Goal: Transaction & Acquisition: Purchase product/service

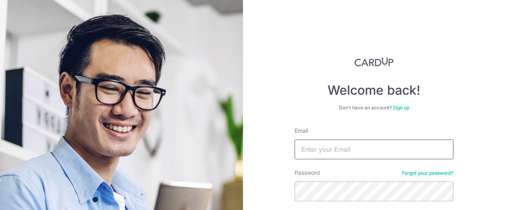
click at [338, 150] on input "Email" at bounding box center [374, 150] width 159 height 20
type input "hitesh.gupta173@gmail.com"
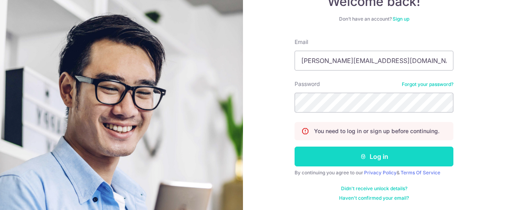
click at [377, 160] on button "Log in" at bounding box center [374, 157] width 159 height 20
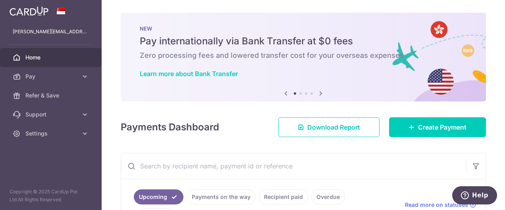
click at [299, 145] on div "× Pause Schedule Pause all future payments in this series Pause just this one p…" at bounding box center [303, 105] width 403 height 210
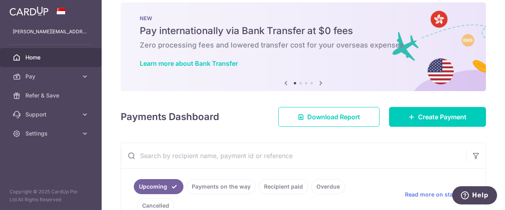
click at [349, 136] on div "× Pause Schedule Pause all future payments in this series Pause just this one p…" at bounding box center [303, 105] width 403 height 210
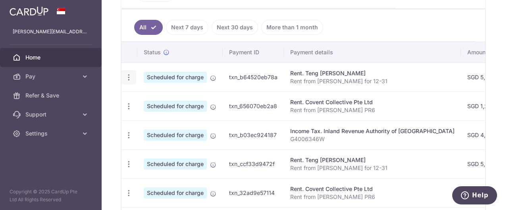
scroll to position [233, 0]
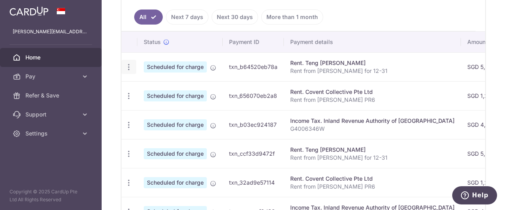
click at [128, 63] on icon "button" at bounding box center [129, 67] width 8 height 8
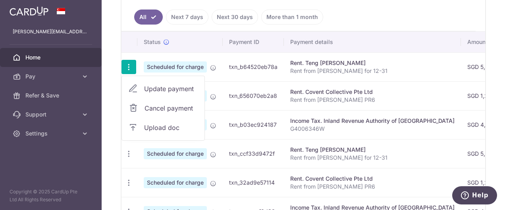
click at [180, 84] on span "Update payment" at bounding box center [171, 89] width 54 height 10
radio input "true"
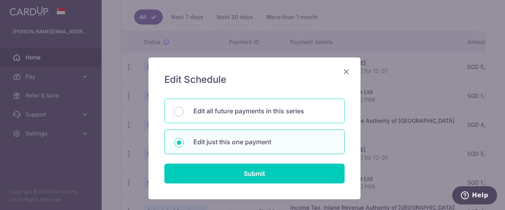
click at [271, 112] on p "Edit all future payments in this series" at bounding box center [263, 111] width 141 height 10
click at [184, 112] on input "Edit all future payments in this series" at bounding box center [179, 112] width 10 height 10
radio input "true"
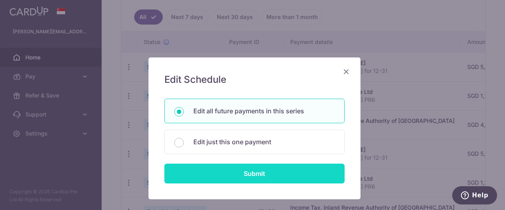
click at [254, 173] on input "Submit" at bounding box center [254, 174] width 180 height 20
radio input "true"
type input "5,200.00"
type input "Rent from [PERSON_NAME] for 12-31"
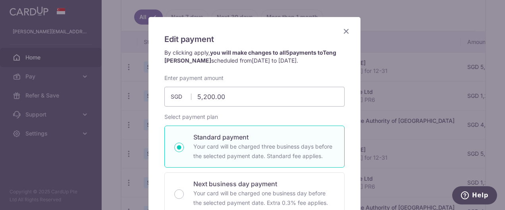
scroll to position [34, 0]
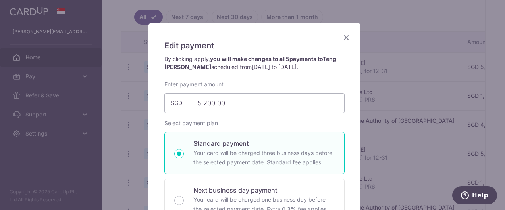
click at [345, 37] on icon "Close" at bounding box center [346, 38] width 10 height 10
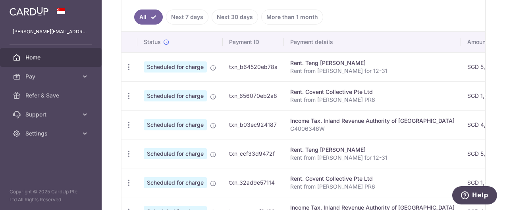
click at [486, 128] on div "× Pause Schedule Pause all future payments in this series Pause just this one p…" at bounding box center [303, 105] width 403 height 210
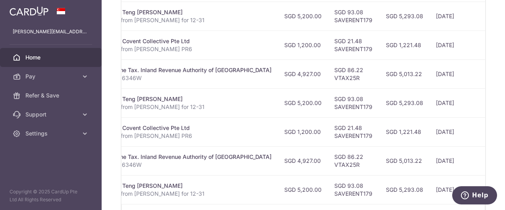
scroll to position [0, 202]
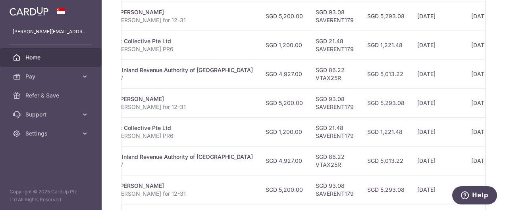
click at [487, 130] on div "× Pause Schedule Pause all future payments in this series Pause just this one p…" at bounding box center [303, 105] width 403 height 210
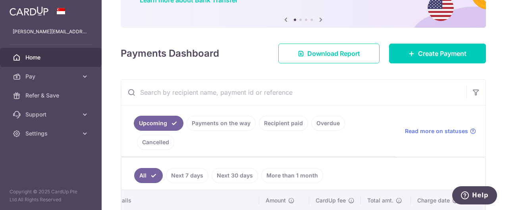
scroll to position [64, 0]
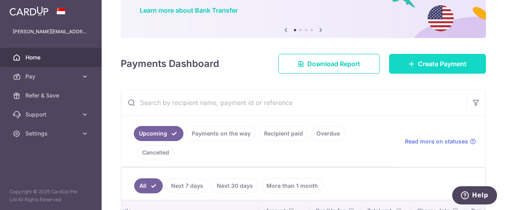
click at [441, 65] on span "Create Payment" at bounding box center [442, 64] width 48 height 10
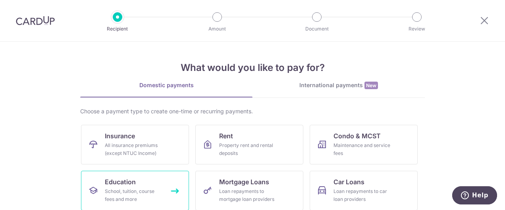
click at [130, 185] on span "Education" at bounding box center [120, 182] width 31 height 10
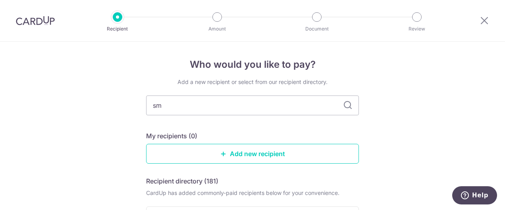
type input "smu"
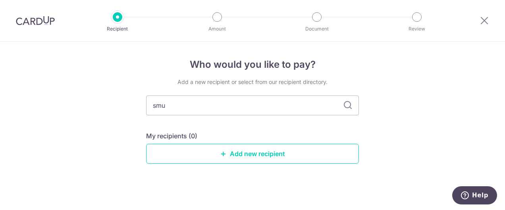
click at [385, 143] on div "Who would you like to pay? Add a new recipient or select from our recipient dir…" at bounding box center [252, 128] width 505 height 172
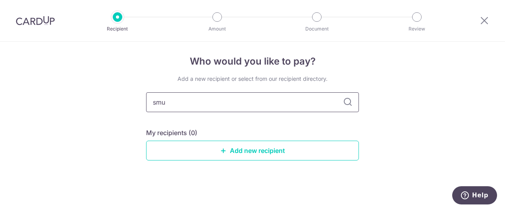
click at [218, 103] on input "smu" at bounding box center [252, 102] width 213 height 20
type input "singapore manage"
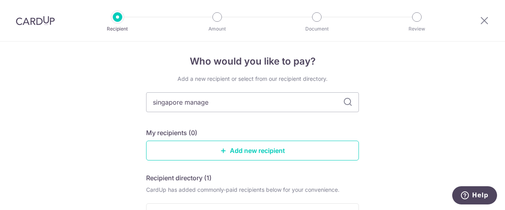
click at [401, 134] on div "Who would you like to pay? Add a new recipient or select from our recipient dir…" at bounding box center [252, 195] width 505 height 312
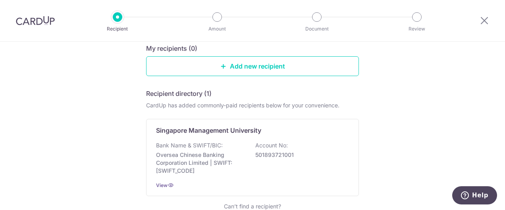
scroll to position [98, 0]
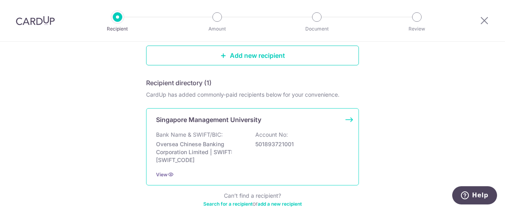
click at [237, 126] on div "Singapore Management University Bank Name & SWIFT/BIC: Oversea Chinese Banking …" at bounding box center [252, 146] width 213 height 77
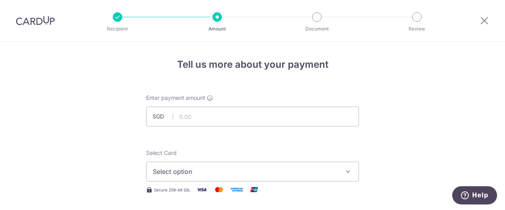
click at [485, 19] on icon at bounding box center [485, 20] width 10 height 10
